Goal: Information Seeking & Learning: Learn about a topic

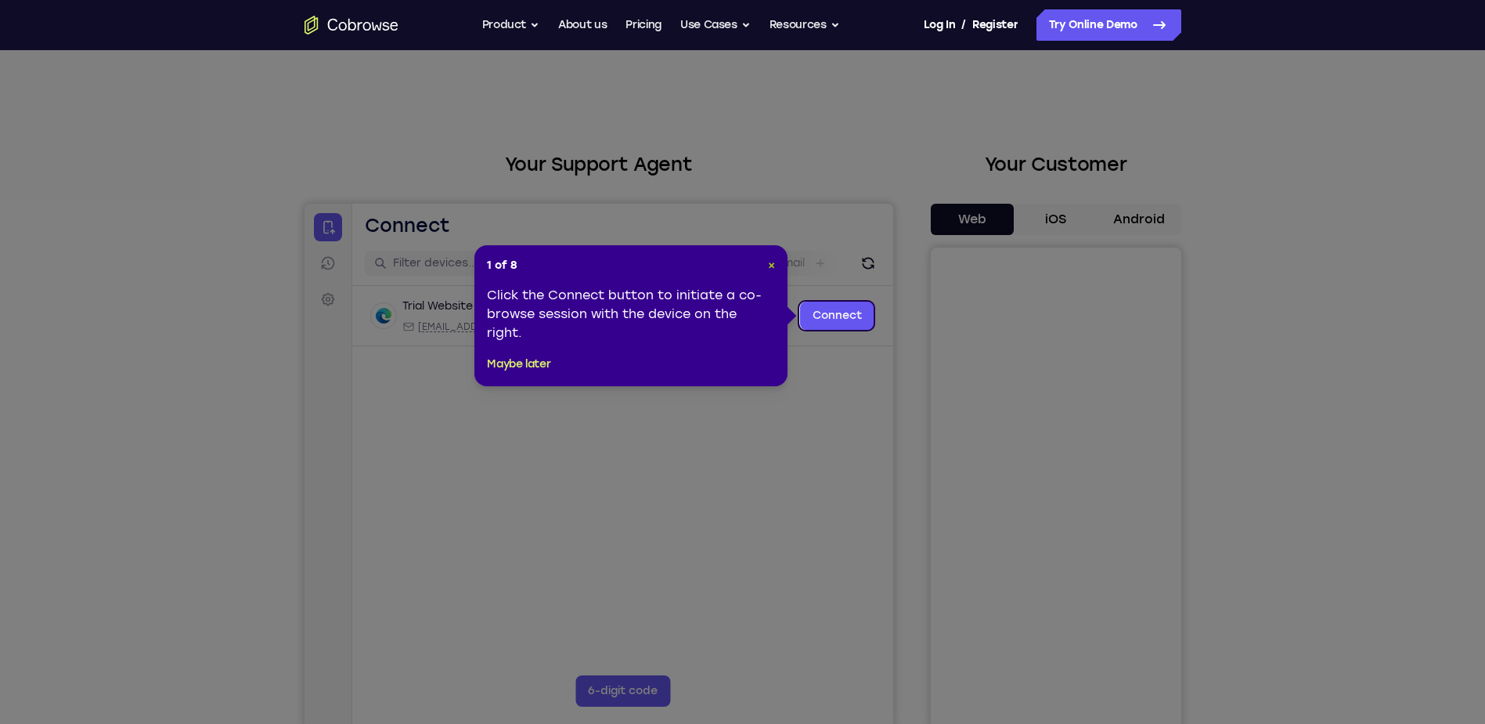
click at [770, 263] on span "×" at bounding box center [771, 264] width 7 height 13
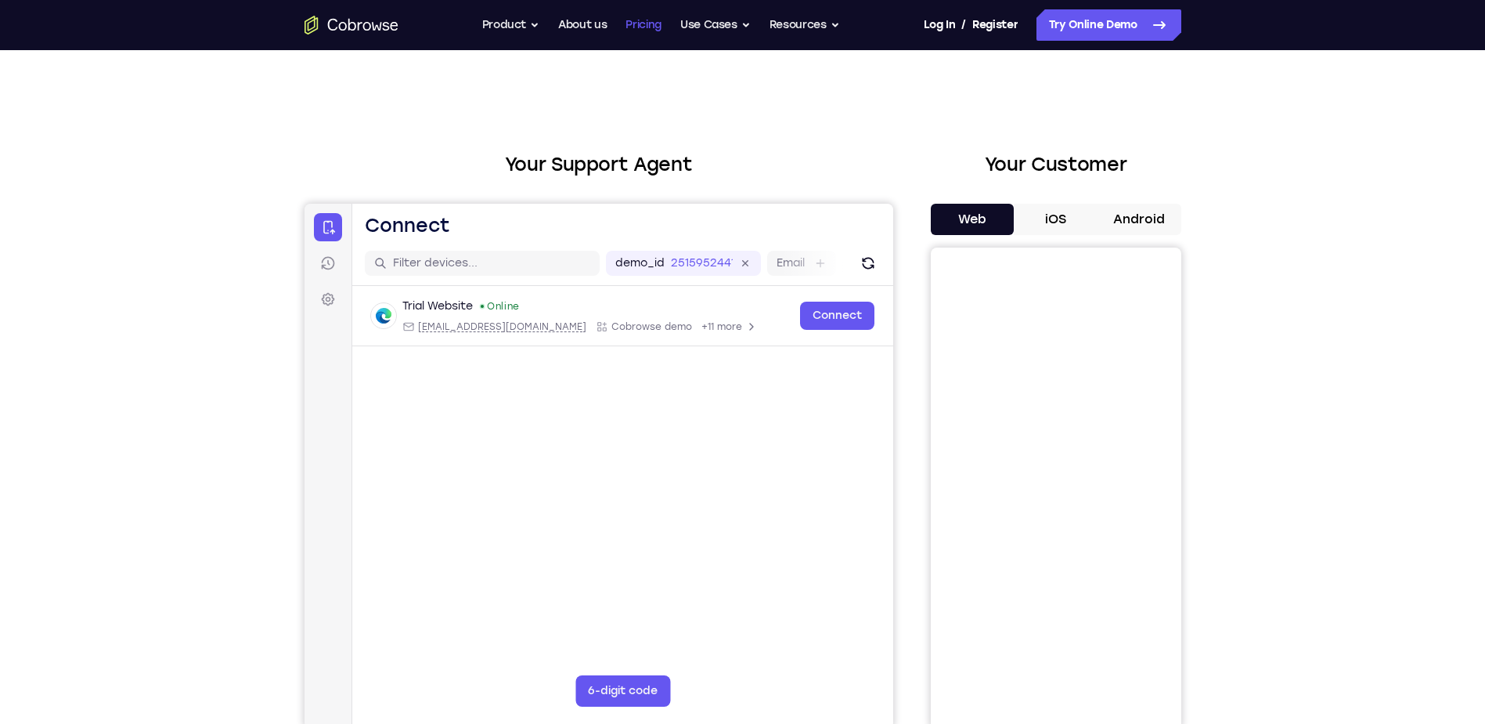
click at [635, 16] on link "Pricing" at bounding box center [644, 24] width 36 height 31
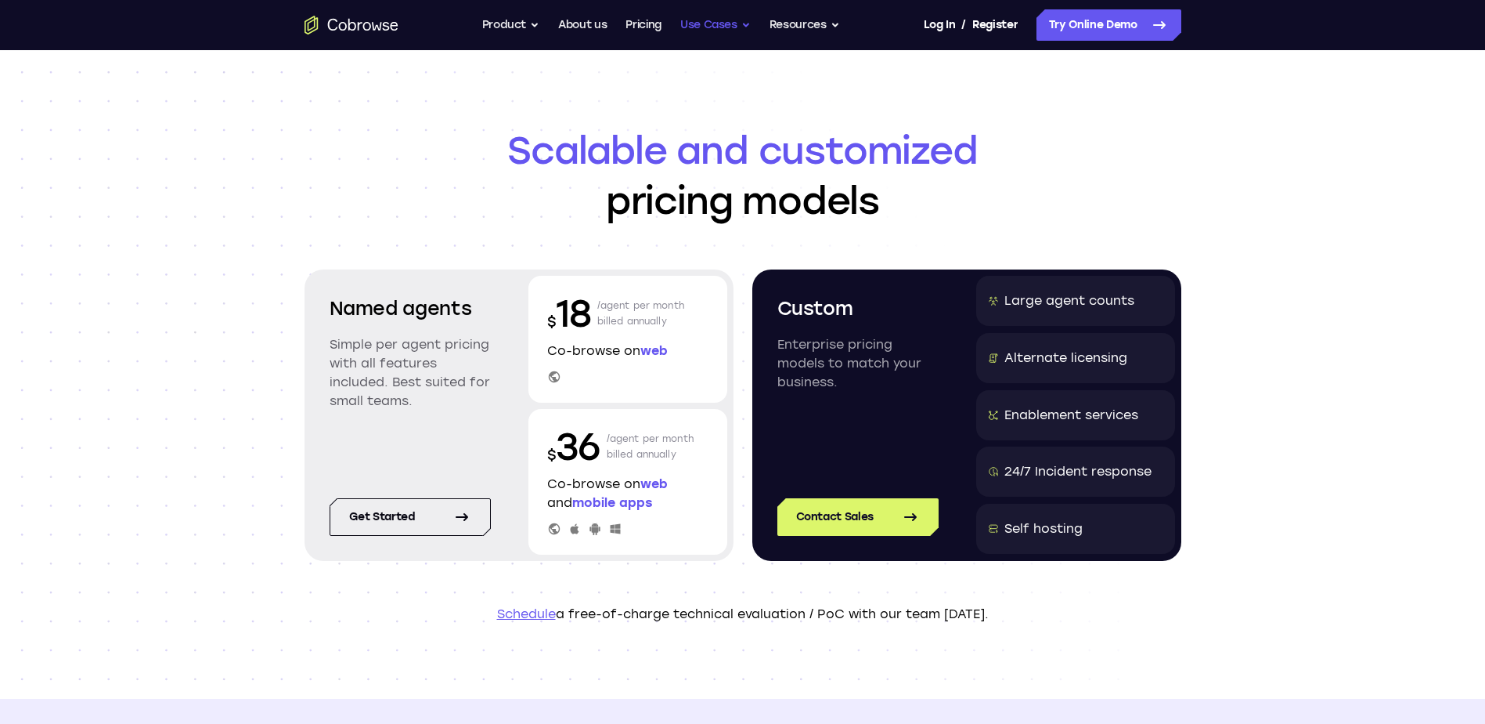
click at [696, 27] on button "Use Cases" at bounding box center [715, 24] width 70 height 31
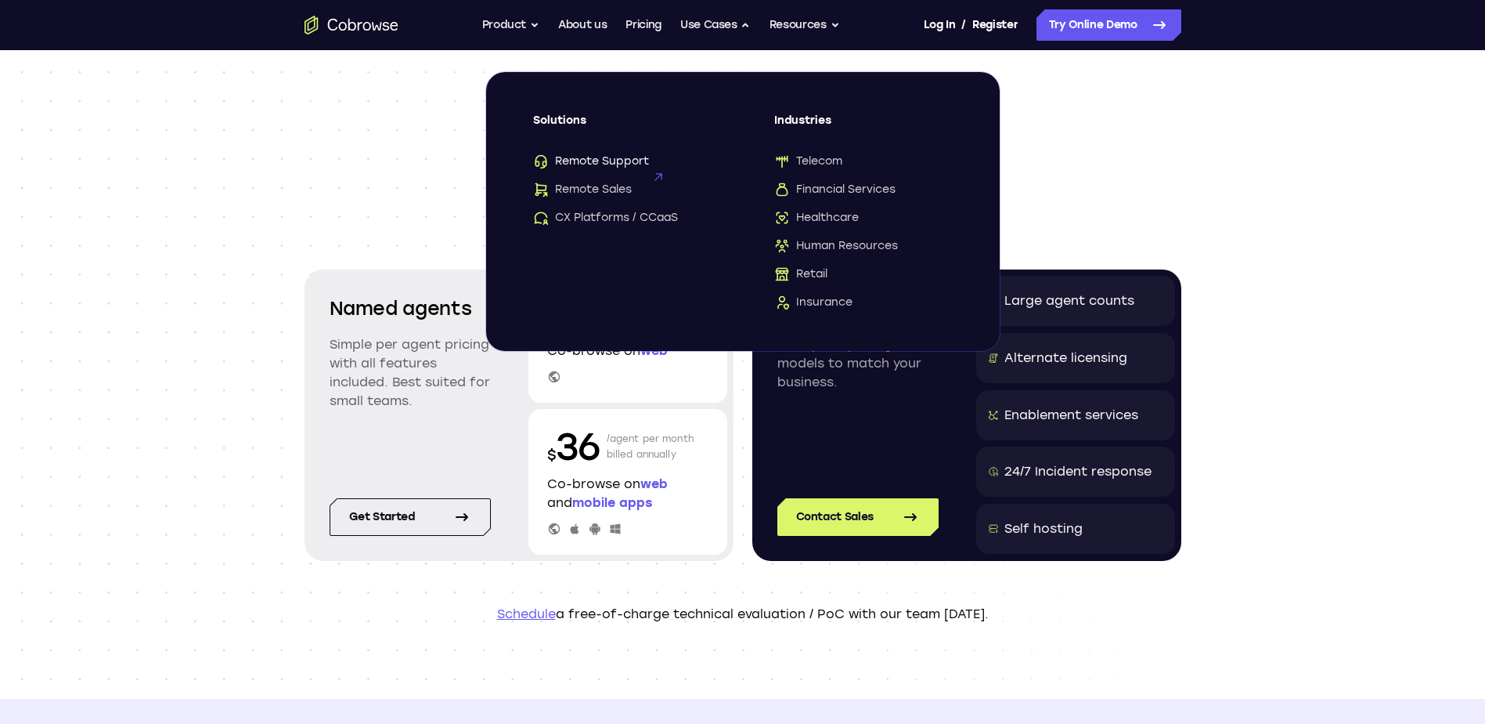
click at [625, 161] on span "Remote Support" at bounding box center [591, 161] width 116 height 16
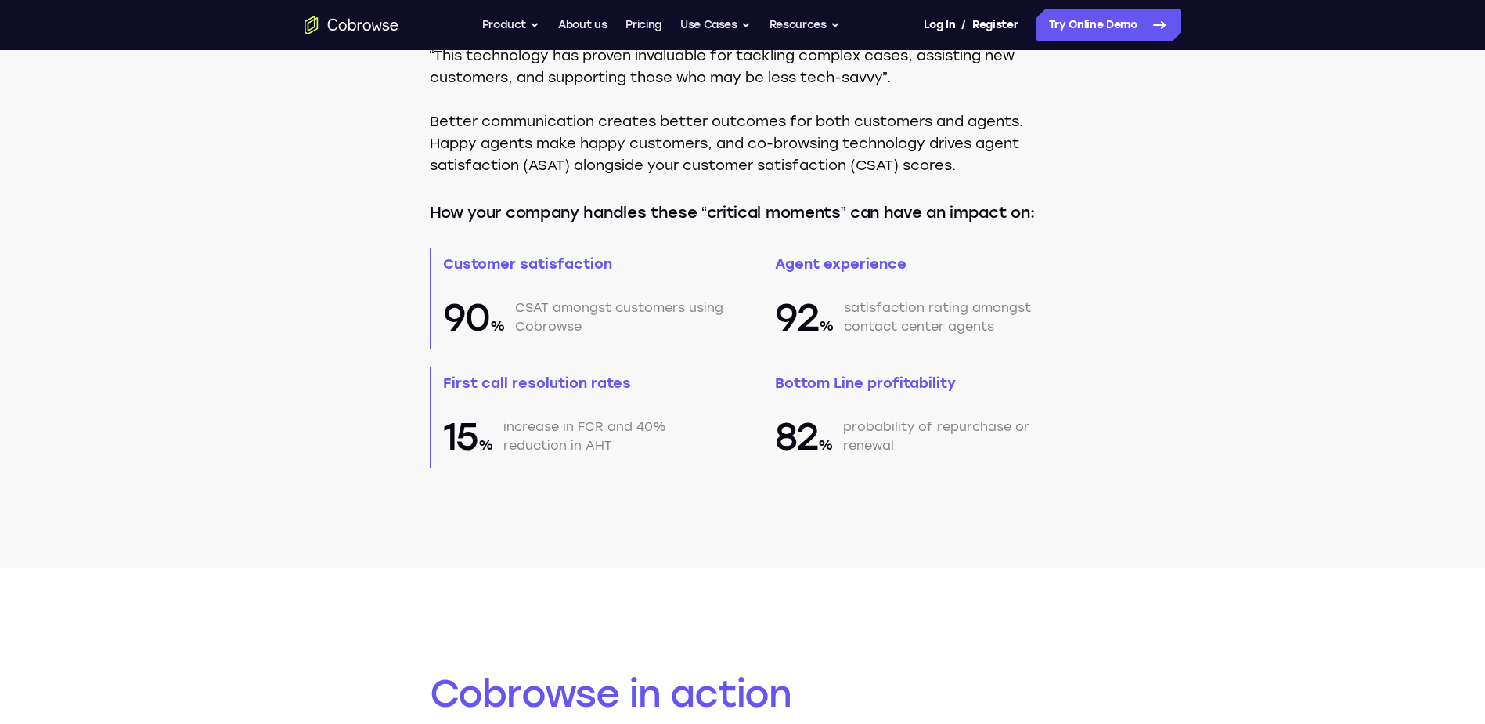
scroll to position [1225, 0]
